Goal: Information Seeking & Learning: Learn about a topic

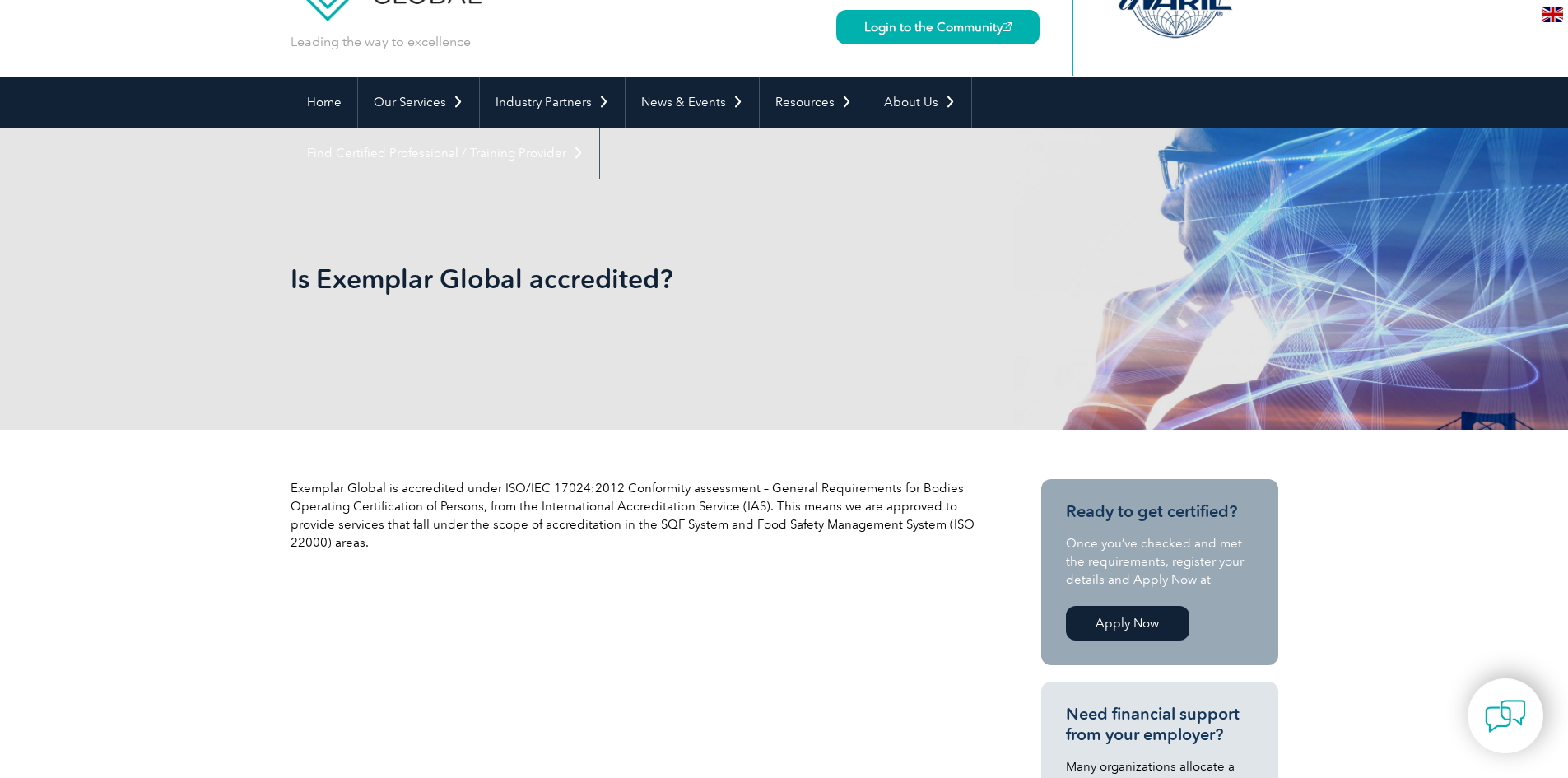
scroll to position [83, 0]
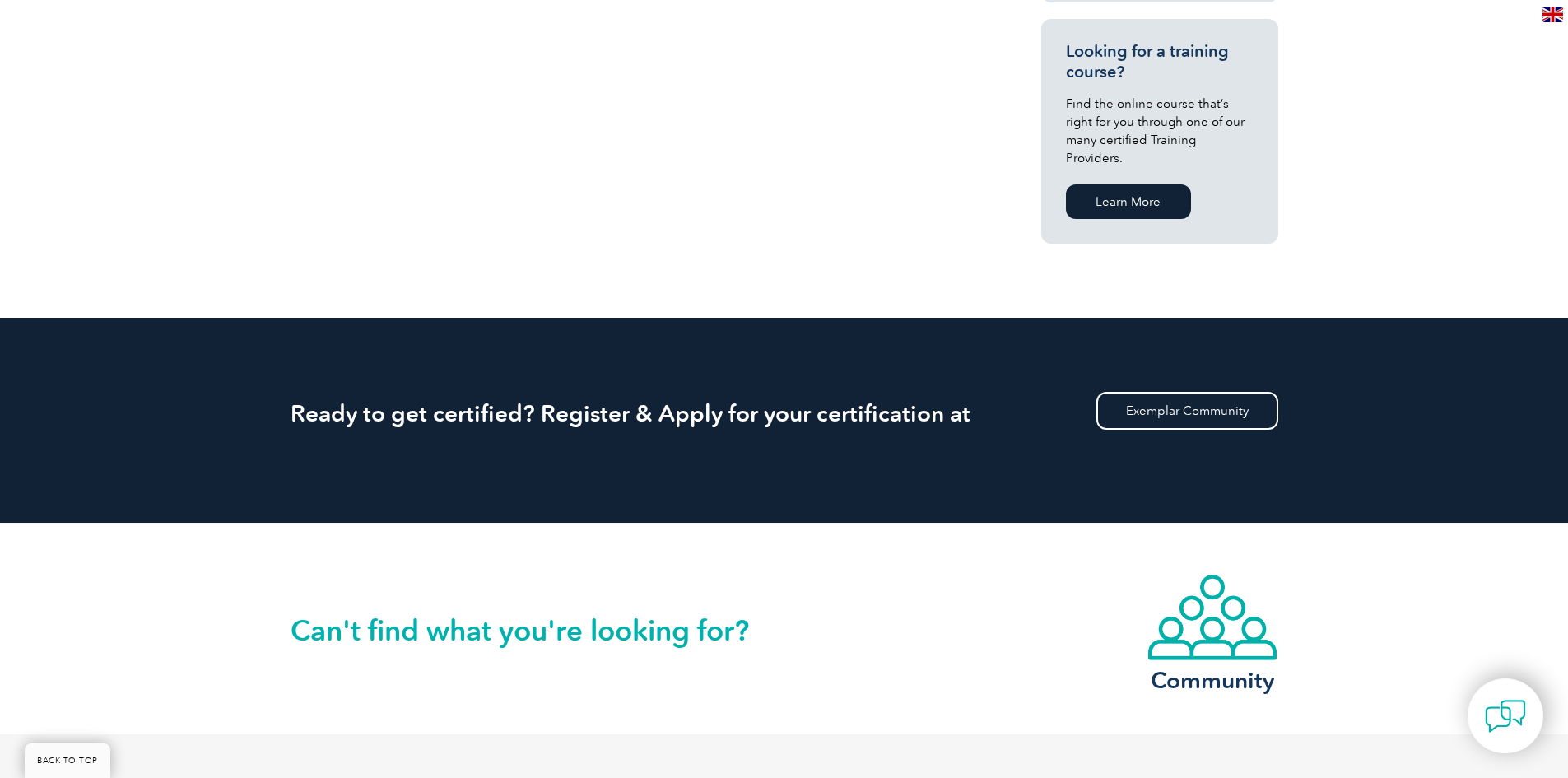
scroll to position [1644, 0]
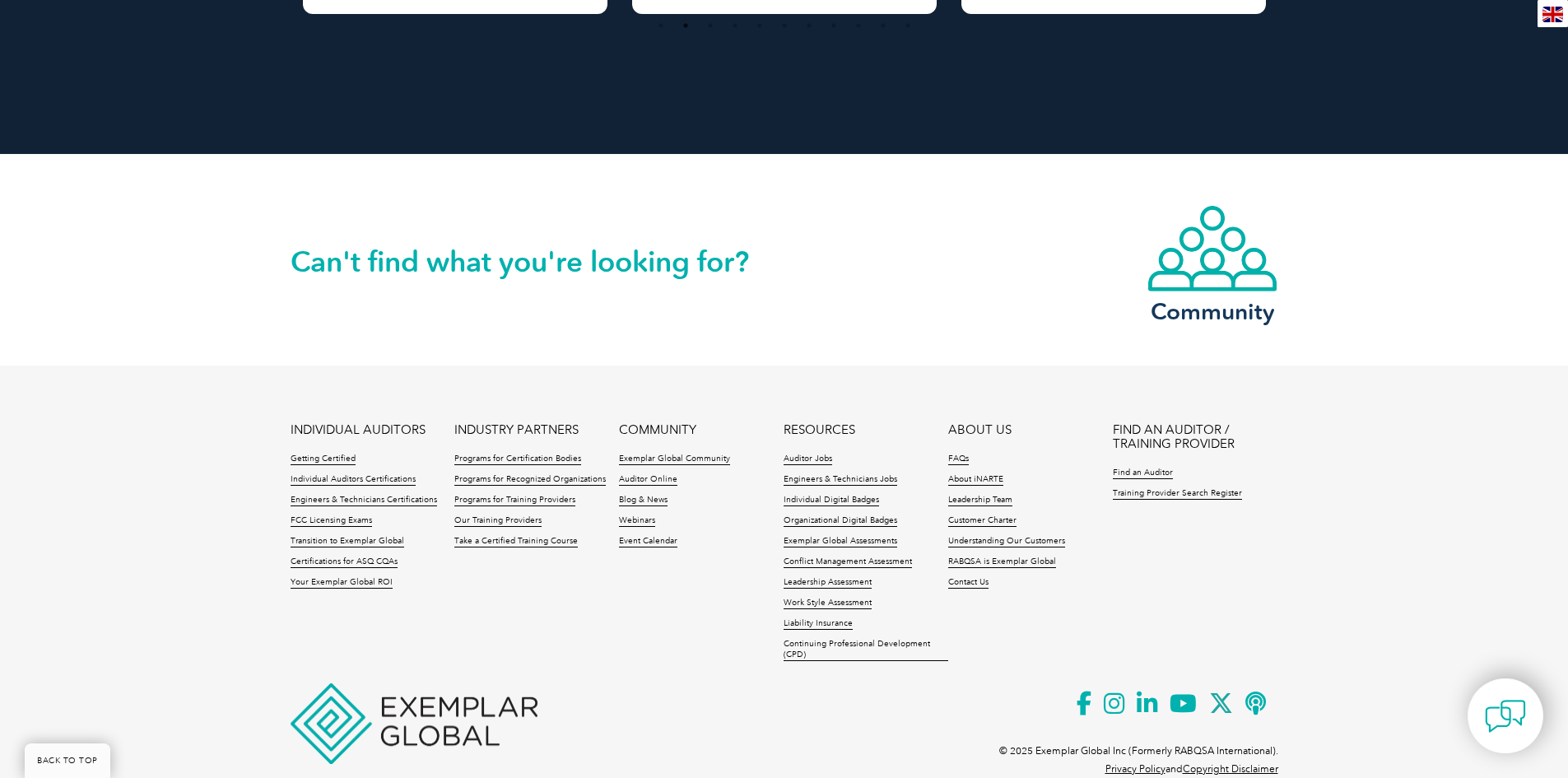
scroll to position [1470, 0]
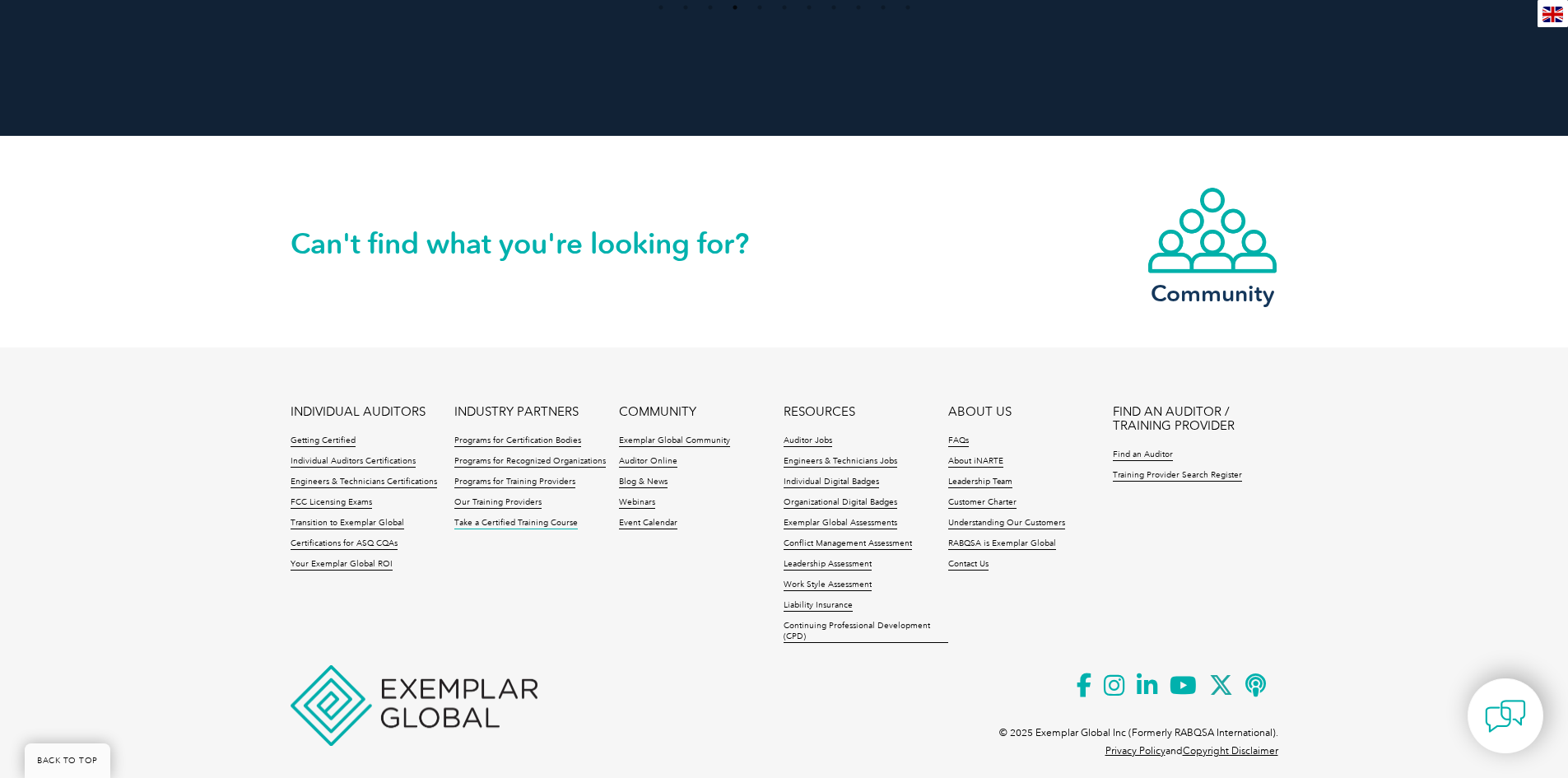
click at [531, 517] on link "Take a Certified Training Course" at bounding box center [516, 523] width 124 height 12
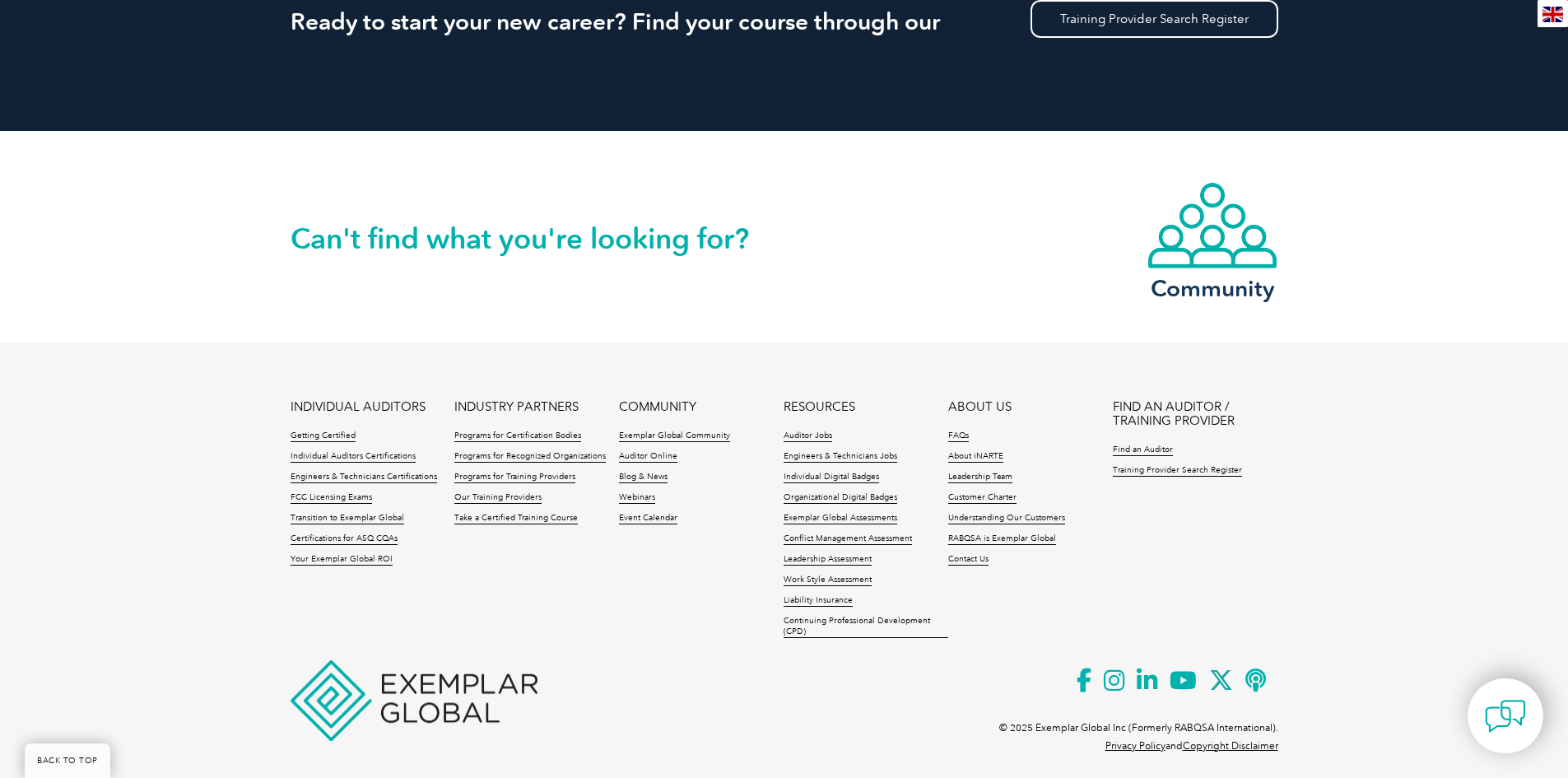
scroll to position [1647, 0]
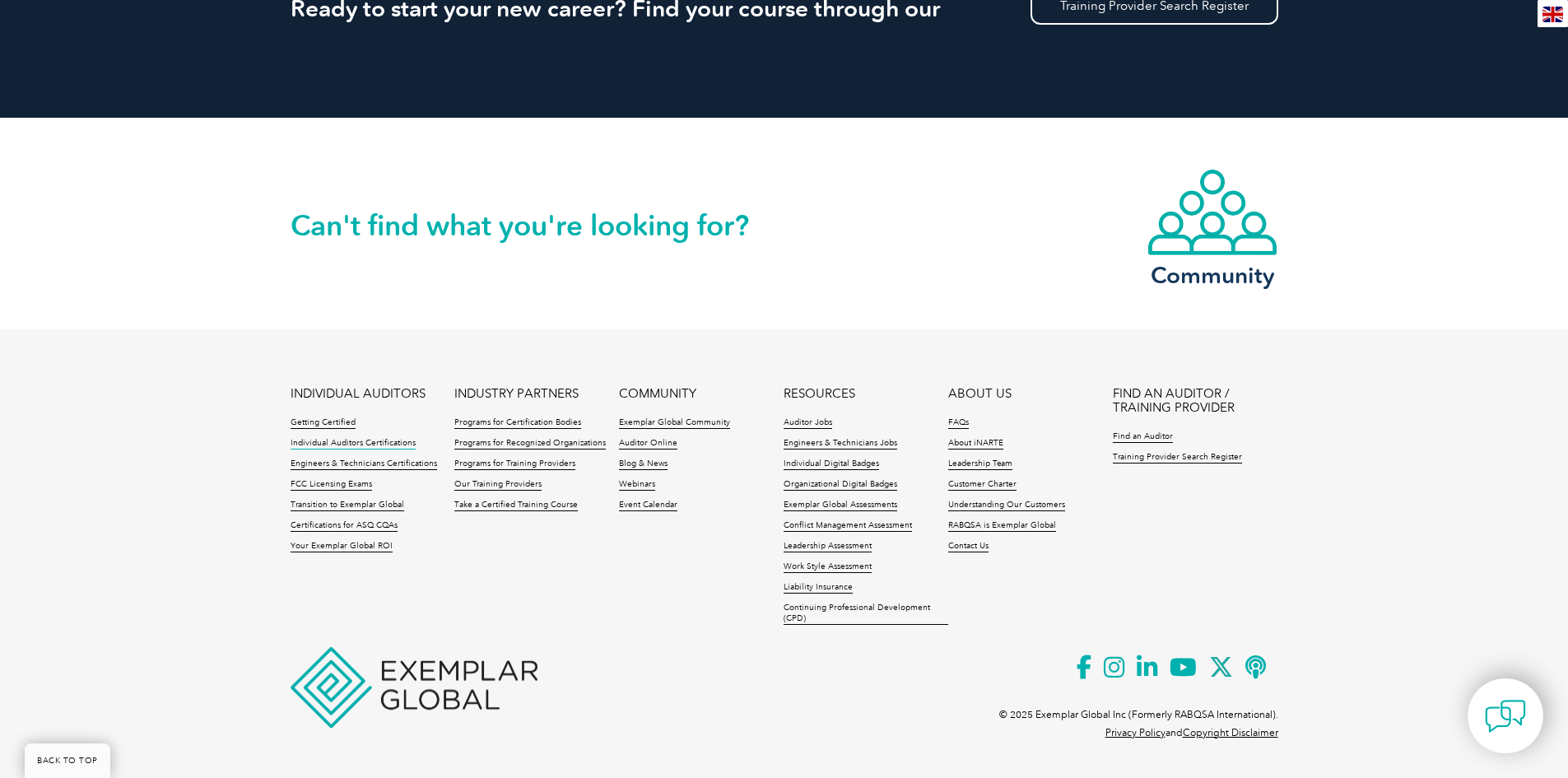
click at [391, 438] on link "Individual Auditors Certifications" at bounding box center [353, 443] width 125 height 12
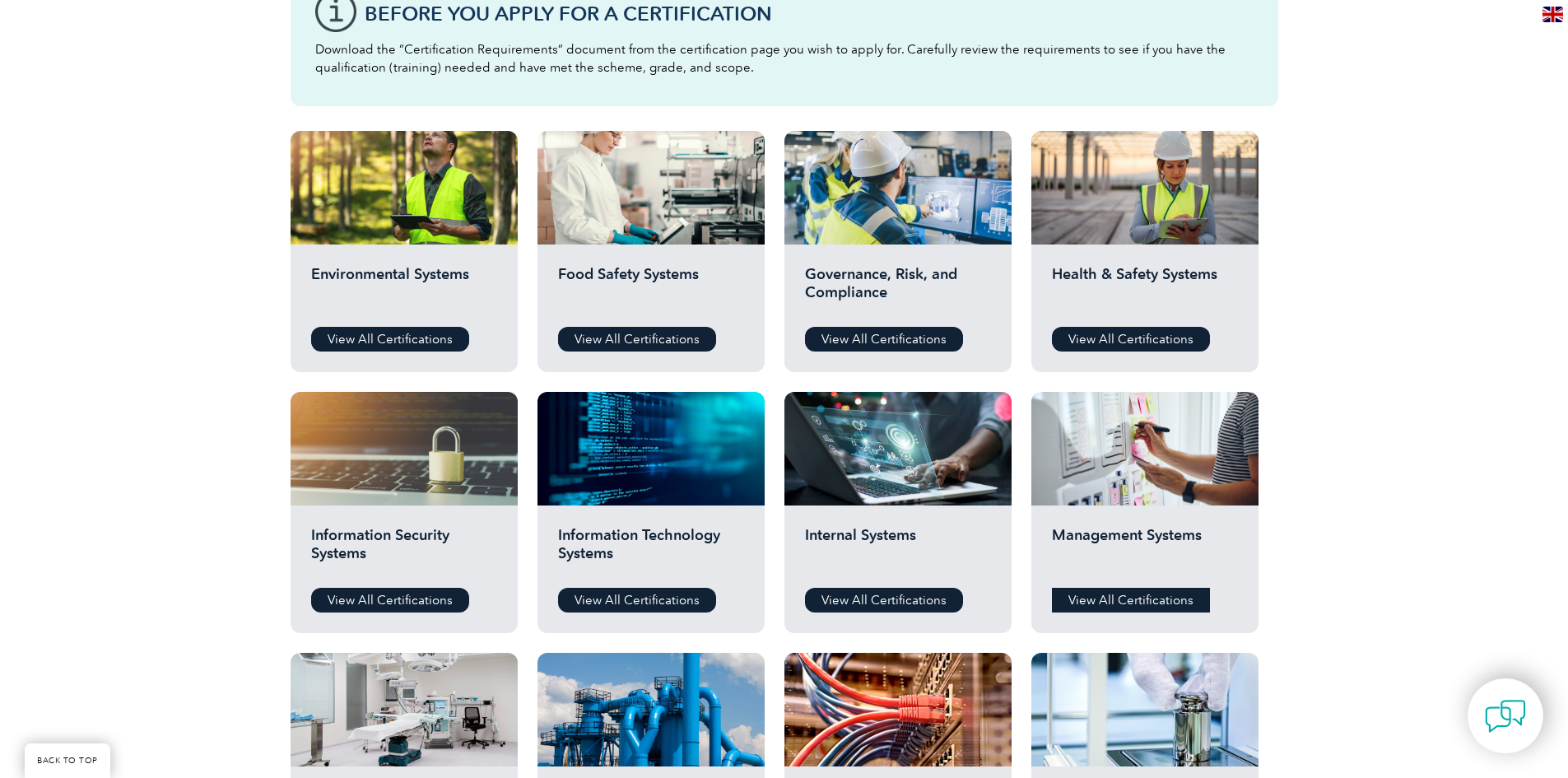
scroll to position [494, 0]
click at [1155, 597] on link "View All Certifications" at bounding box center [1131, 598] width 159 height 24
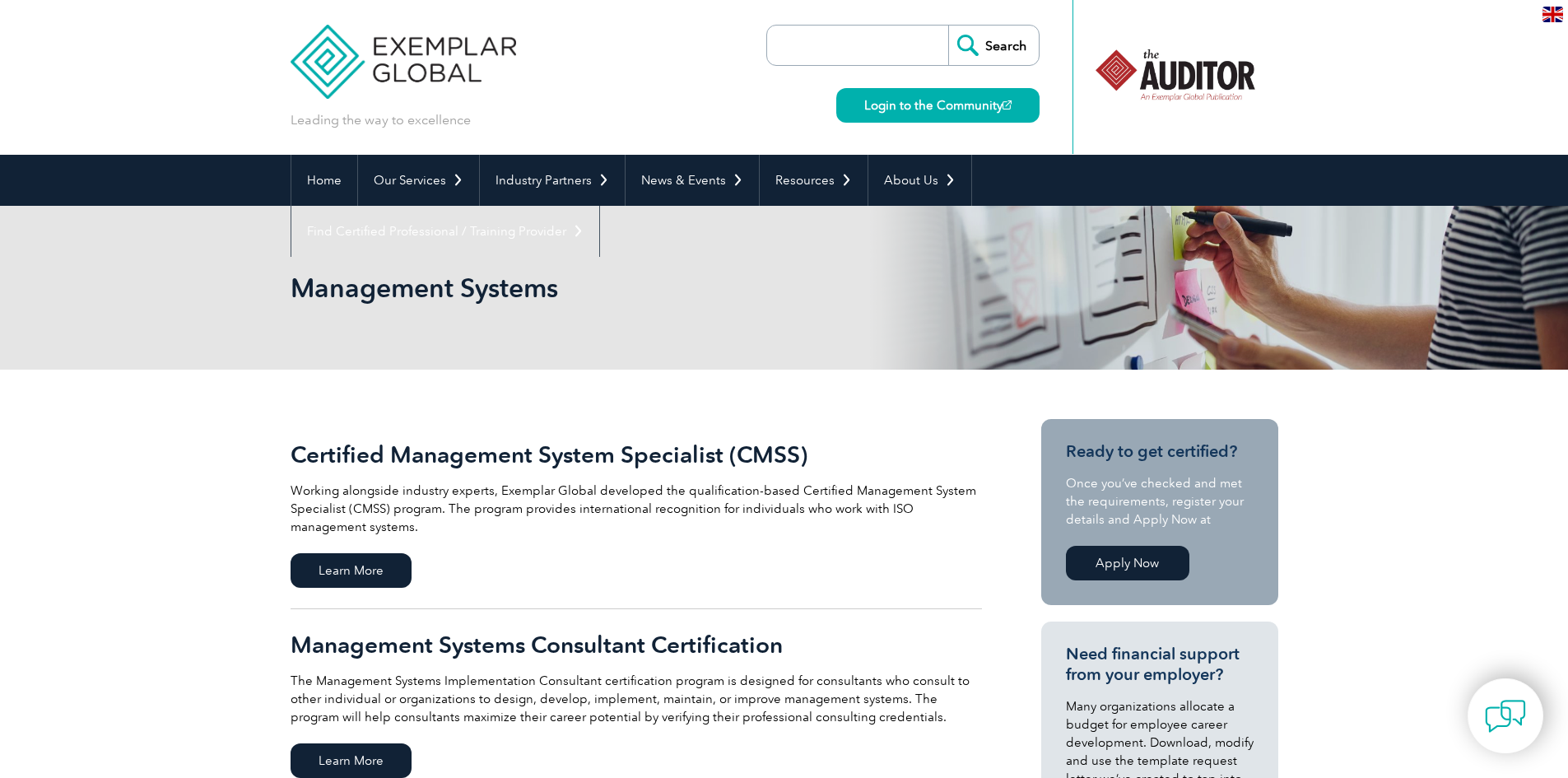
drag, startPoint x: 1373, startPoint y: 578, endPoint x: 1262, endPoint y: 285, distance: 313.3
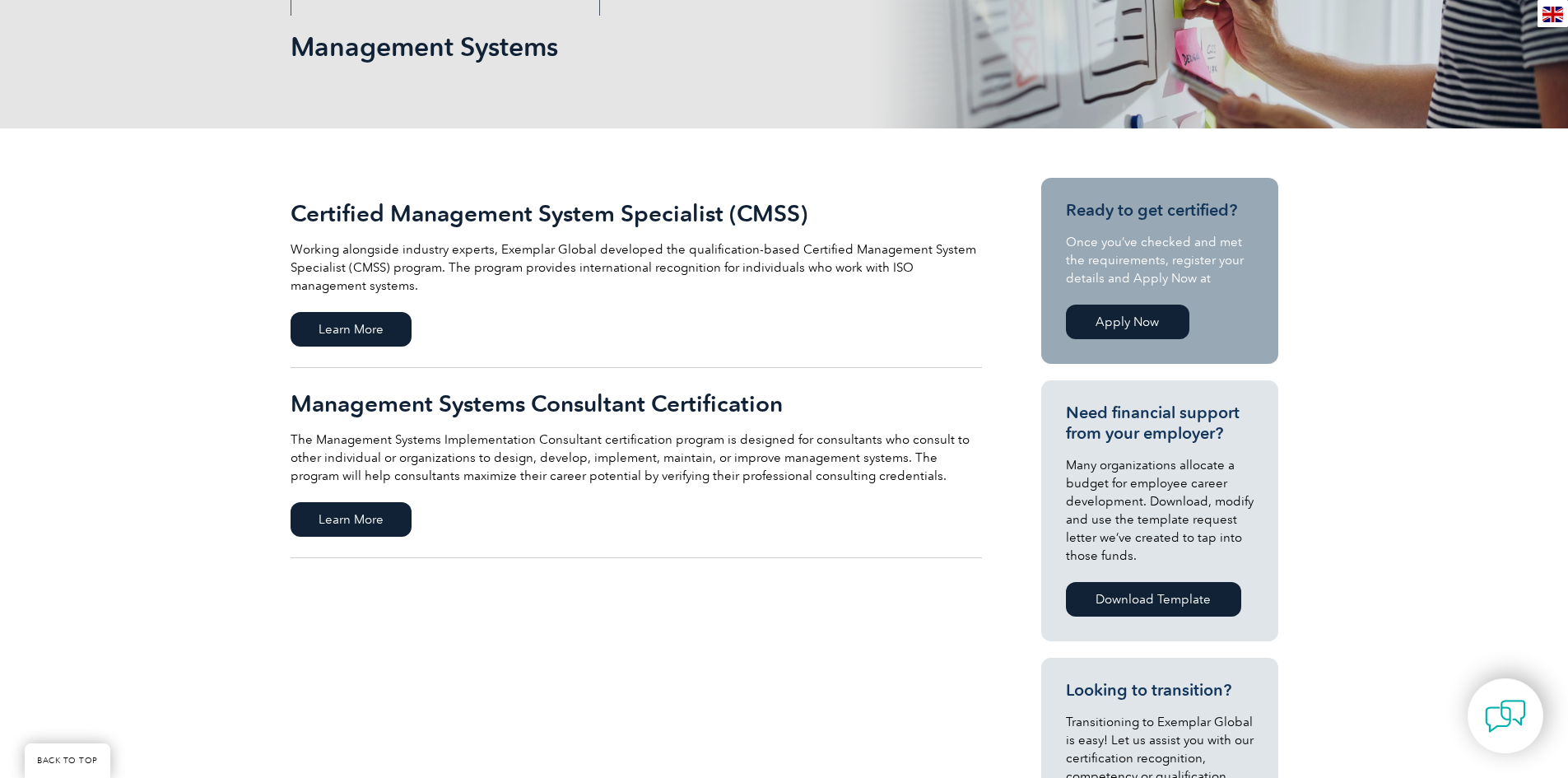
scroll to position [247, 0]
